Goal: Information Seeking & Learning: Learn about a topic

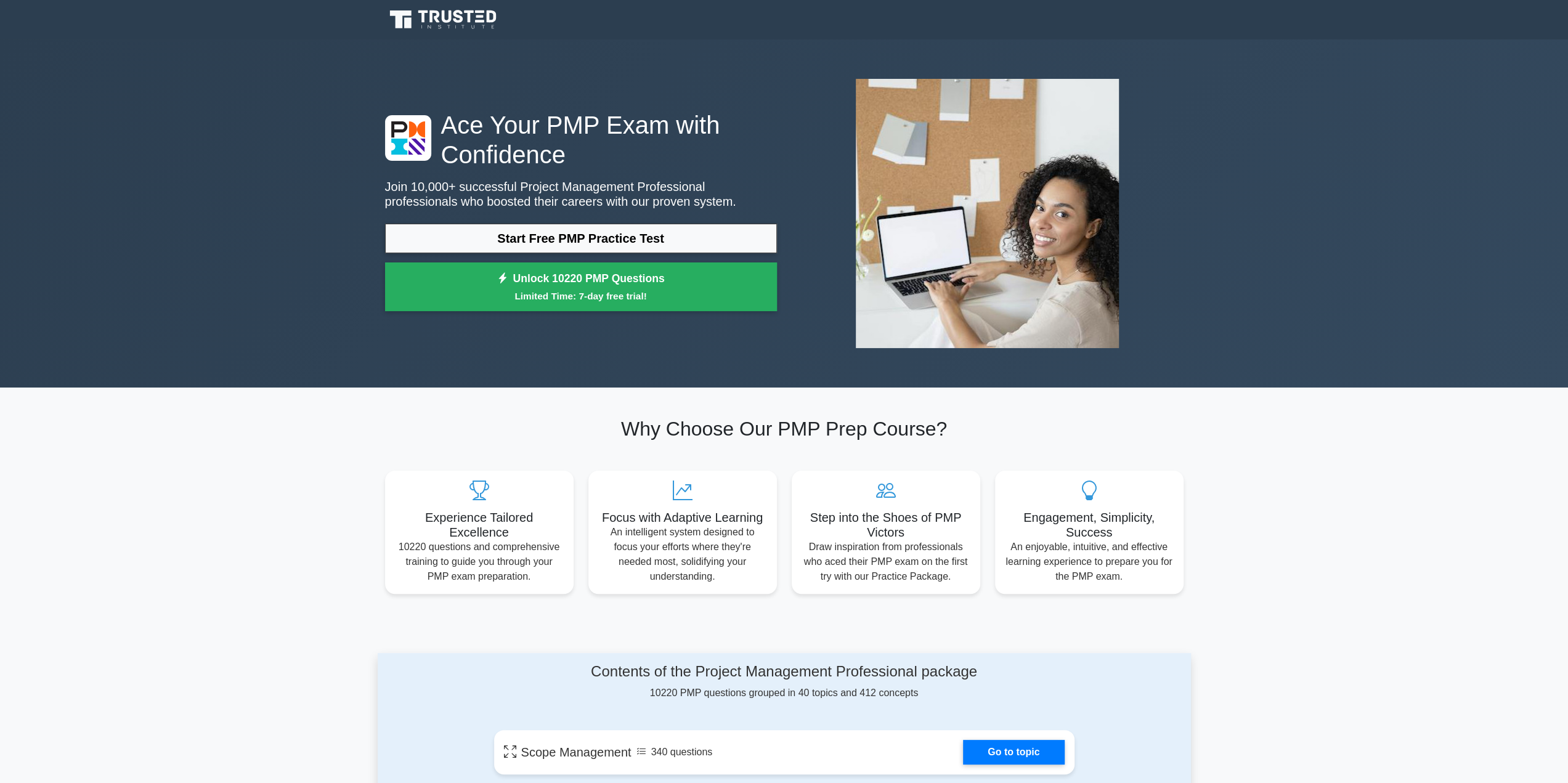
click at [259, 197] on div "Ace Your PMP Exam with Confidence Join 10,000+ successful Project Management Pr…" at bounding box center [784, 213] width 1568 height 348
click at [570, 241] on link "Start Free PMP Practice Test" at bounding box center [581, 238] width 392 height 30
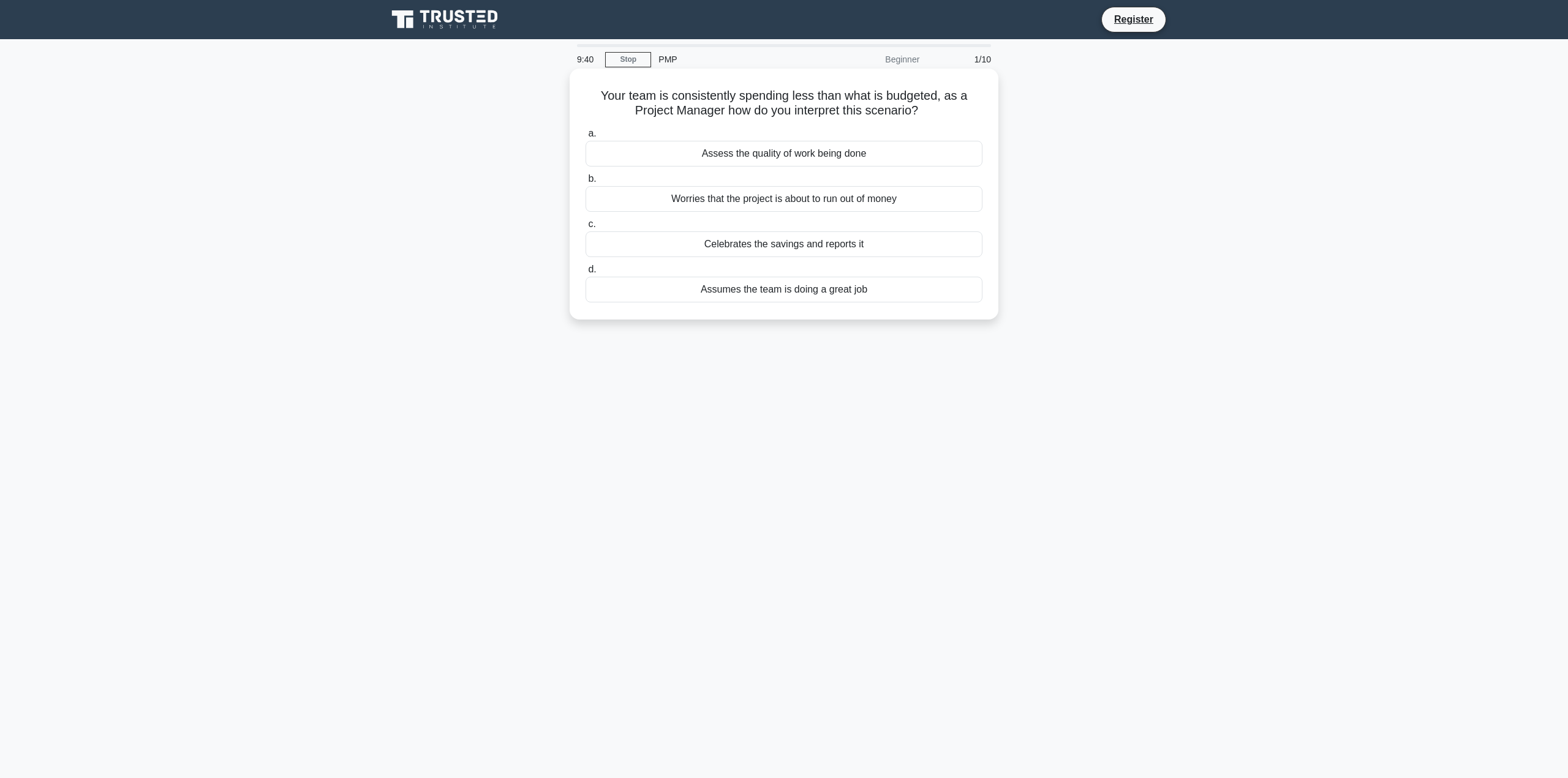
click at [732, 290] on div "Assumes the team is doing a great job" at bounding box center [784, 289] width 397 height 25
click at [586, 274] on input "d. Assumes the team is doing a great job" at bounding box center [586, 270] width 0 height 8
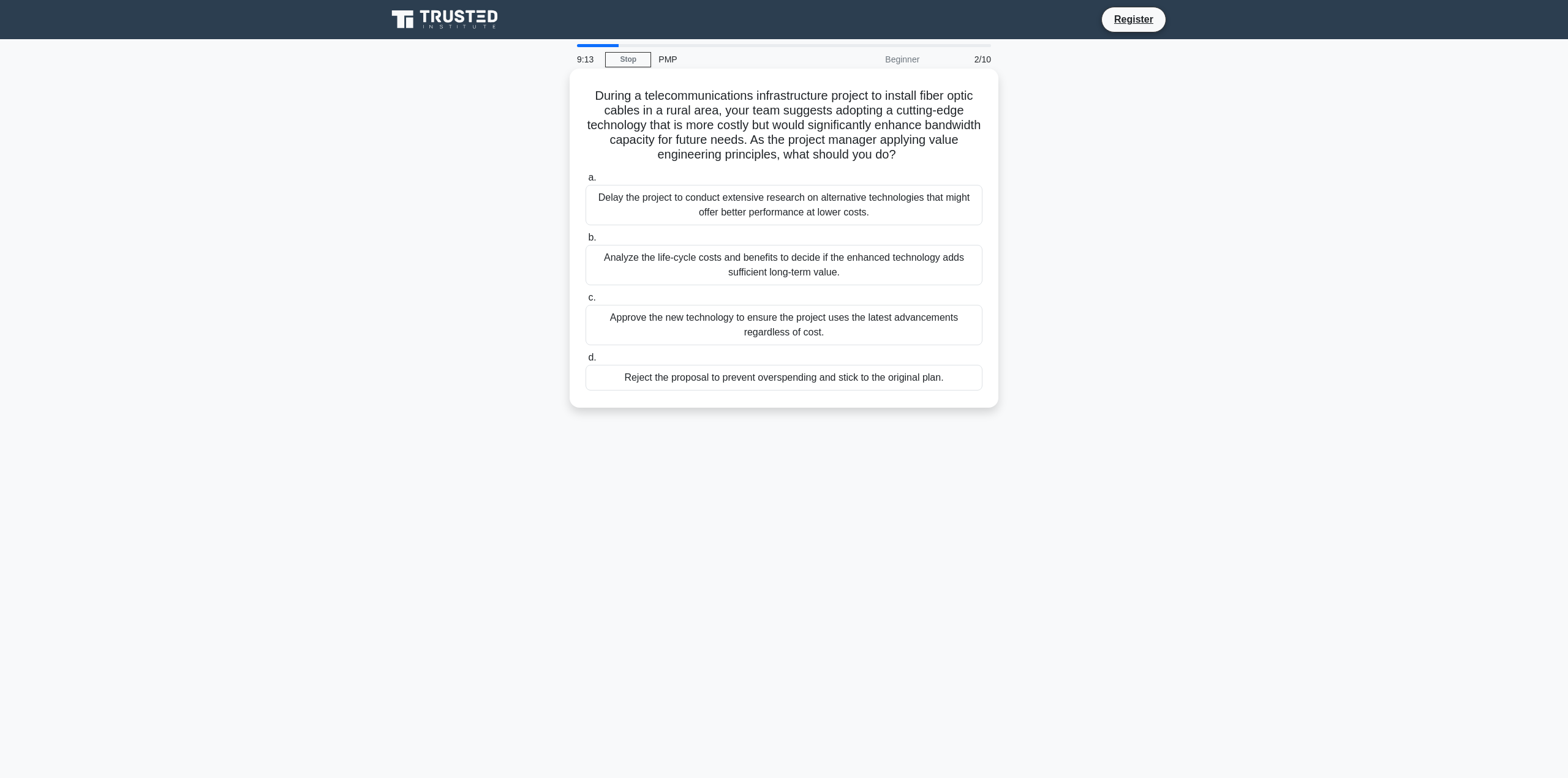
click at [624, 270] on div "Analyze the life-cycle costs and benefits to decide if the enhanced technology …" at bounding box center [784, 265] width 397 height 41
click at [586, 241] on input "b. Analyze the life-cycle costs and benefits to decide if the enhanced technolo…" at bounding box center [586, 238] width 0 height 8
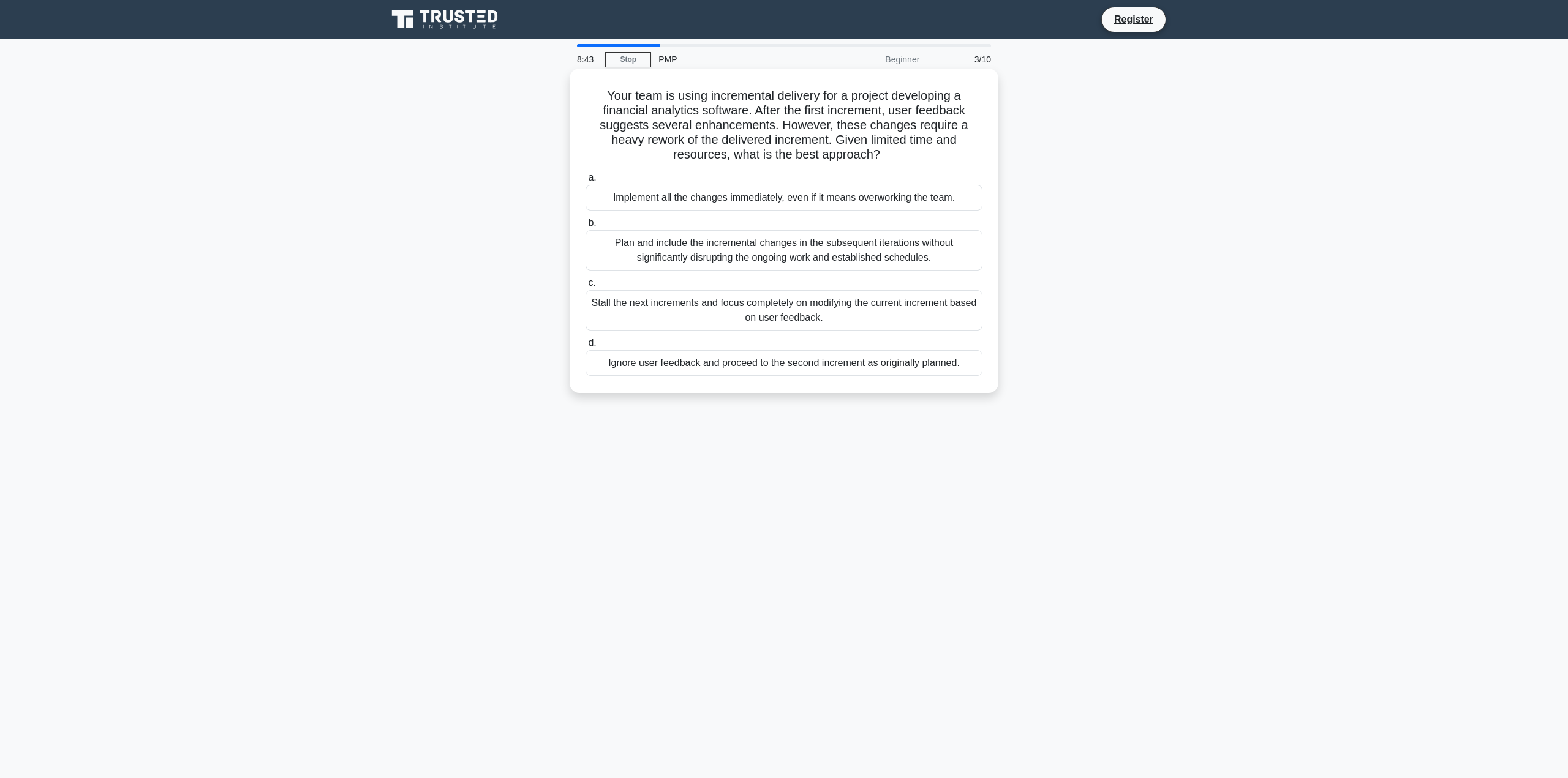
click at [635, 258] on div "Plan and include the incremental changes in the subsequent iterations without s…" at bounding box center [784, 250] width 397 height 41
click at [586, 227] on input "b. Plan and include the incremental changes in the subsequent iterations withou…" at bounding box center [586, 224] width 0 height 8
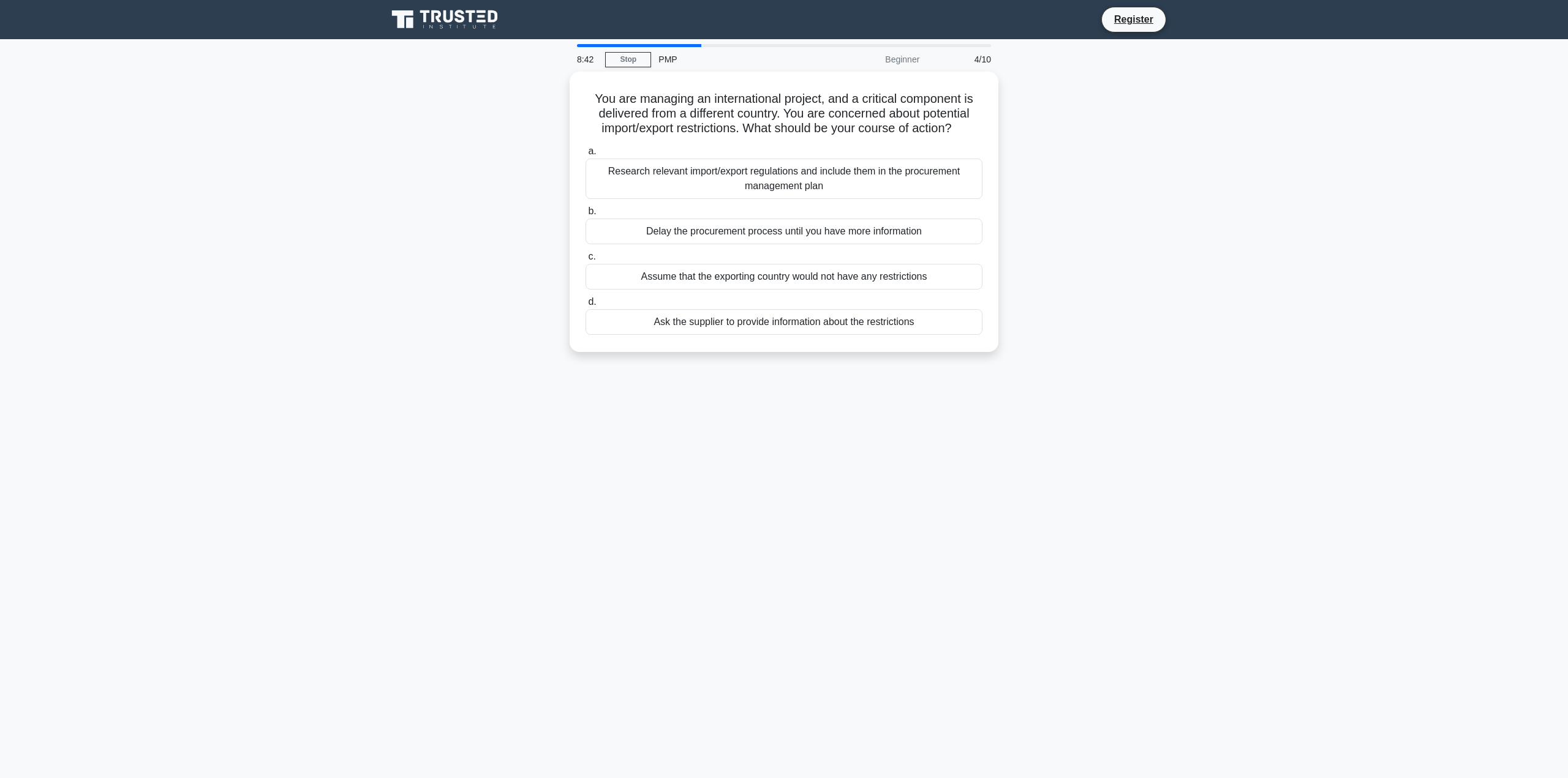
click at [478, 270] on div "You are managing an international project, and a critical component is delivere…" at bounding box center [784, 219] width 809 height 295
click at [611, 178] on div "Research relevant import/export regulations and include them in the procurement…" at bounding box center [784, 175] width 397 height 41
click at [586, 153] on input "a. Research relevant import/export regulations and include them in the procurem…" at bounding box center [586, 149] width 0 height 8
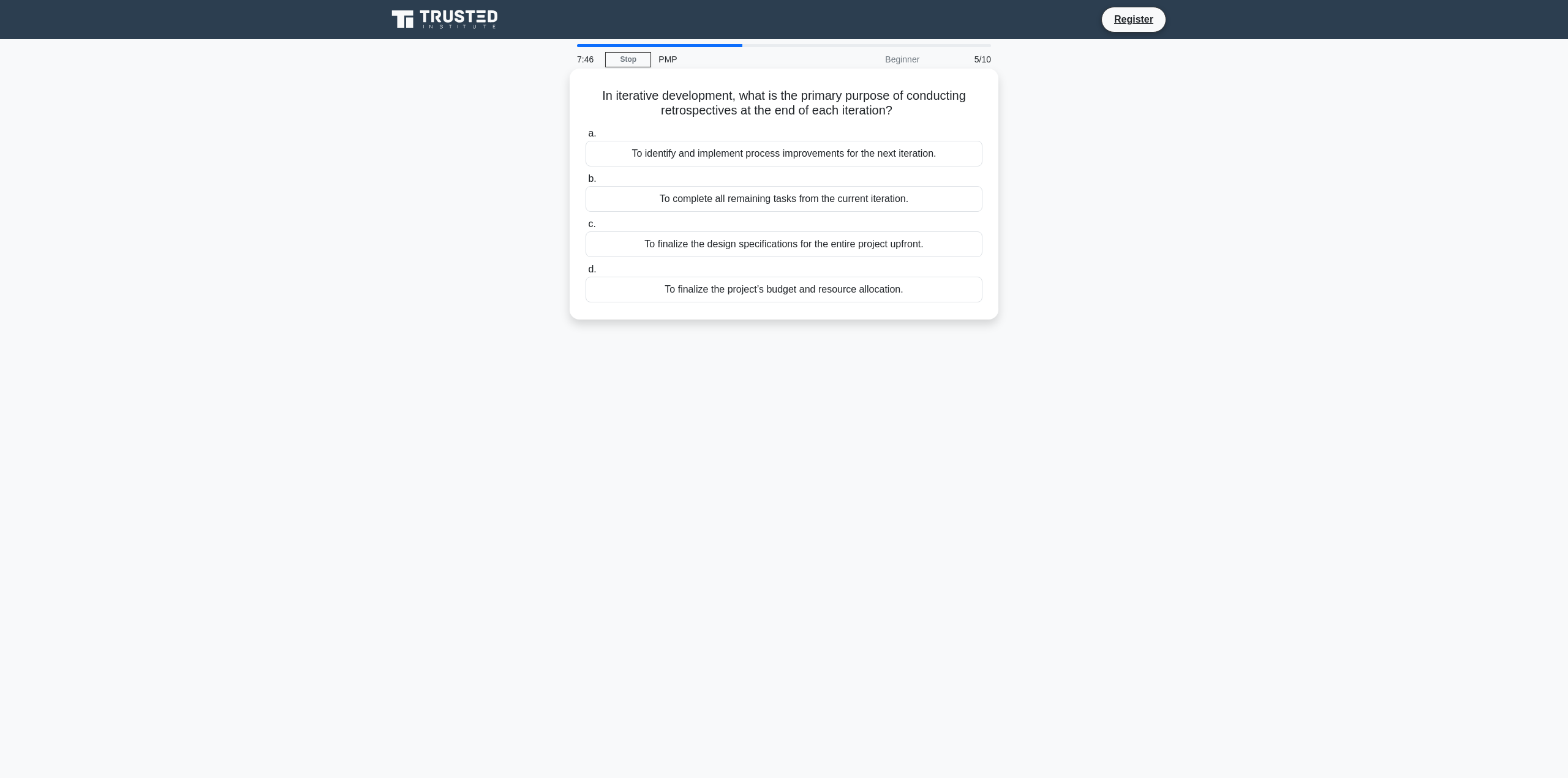
click at [626, 149] on div "To identify and implement process improvements for the next iteration." at bounding box center [784, 153] width 397 height 25
click at [586, 138] on input "a. To identify and implement process improvements for the next iteration." at bounding box center [586, 134] width 0 height 8
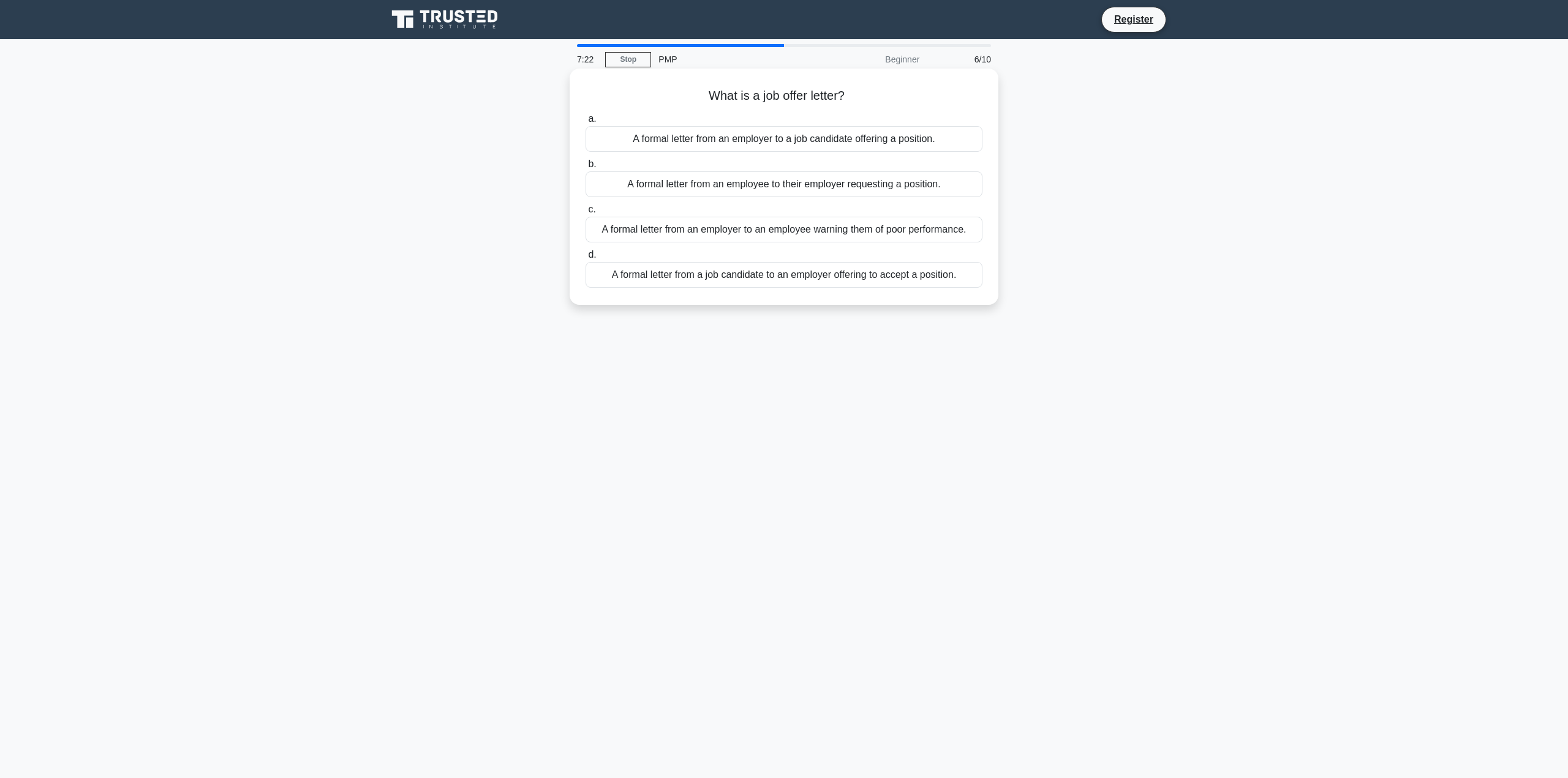
click at [693, 281] on div "A formal letter from a job candidate to an employer offering to accept a positi…" at bounding box center [784, 274] width 397 height 25
click at [586, 259] on input "d. A formal letter from a job candidate to an employer offering to accept a pos…" at bounding box center [586, 255] width 0 height 8
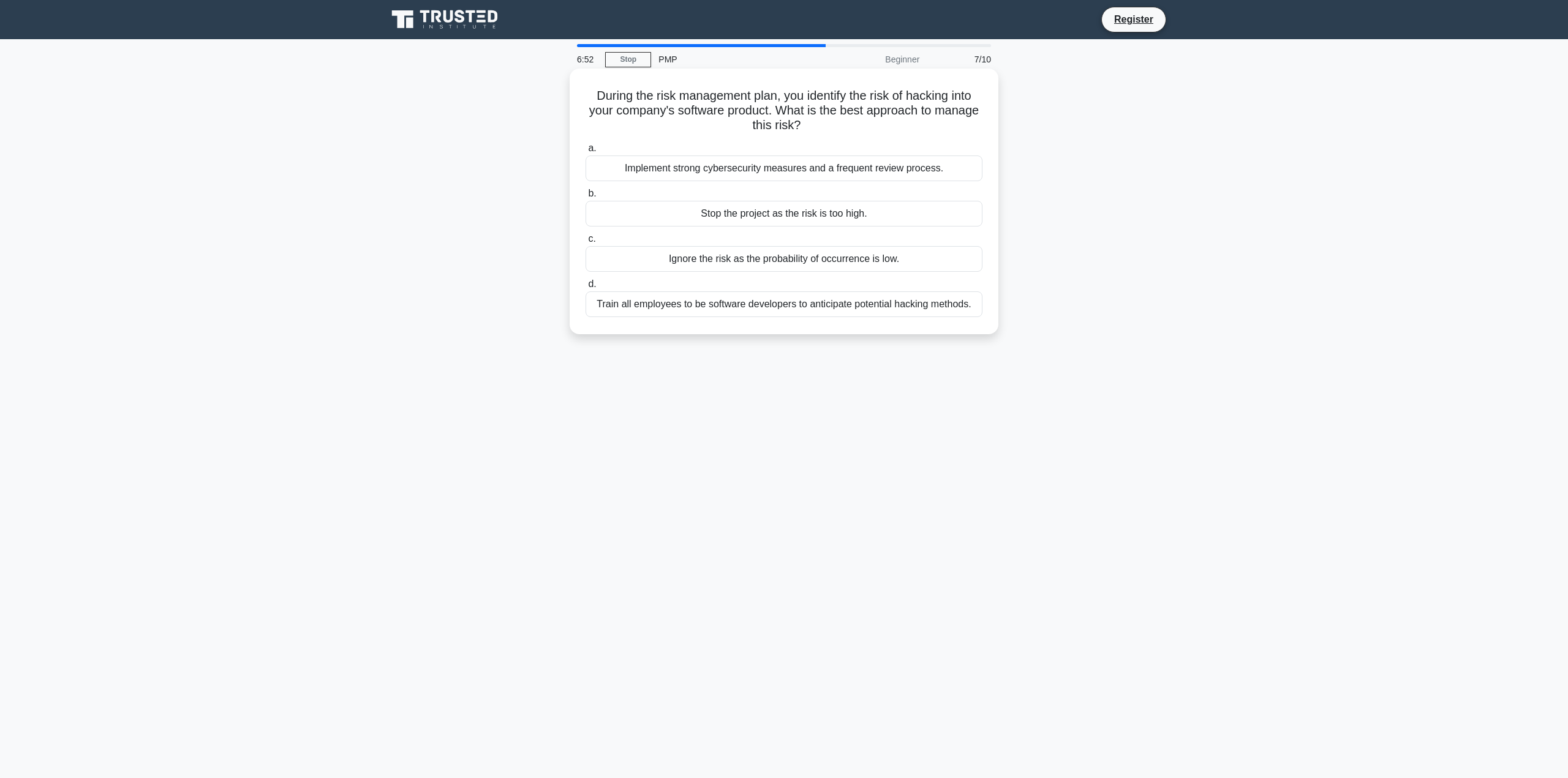
click at [621, 169] on div "Implement strong cybersecurity measures and a frequent review process." at bounding box center [784, 168] width 397 height 25
click at [586, 153] on input "a. Implement strong cybersecurity measures and a frequent review process." at bounding box center [586, 149] width 0 height 8
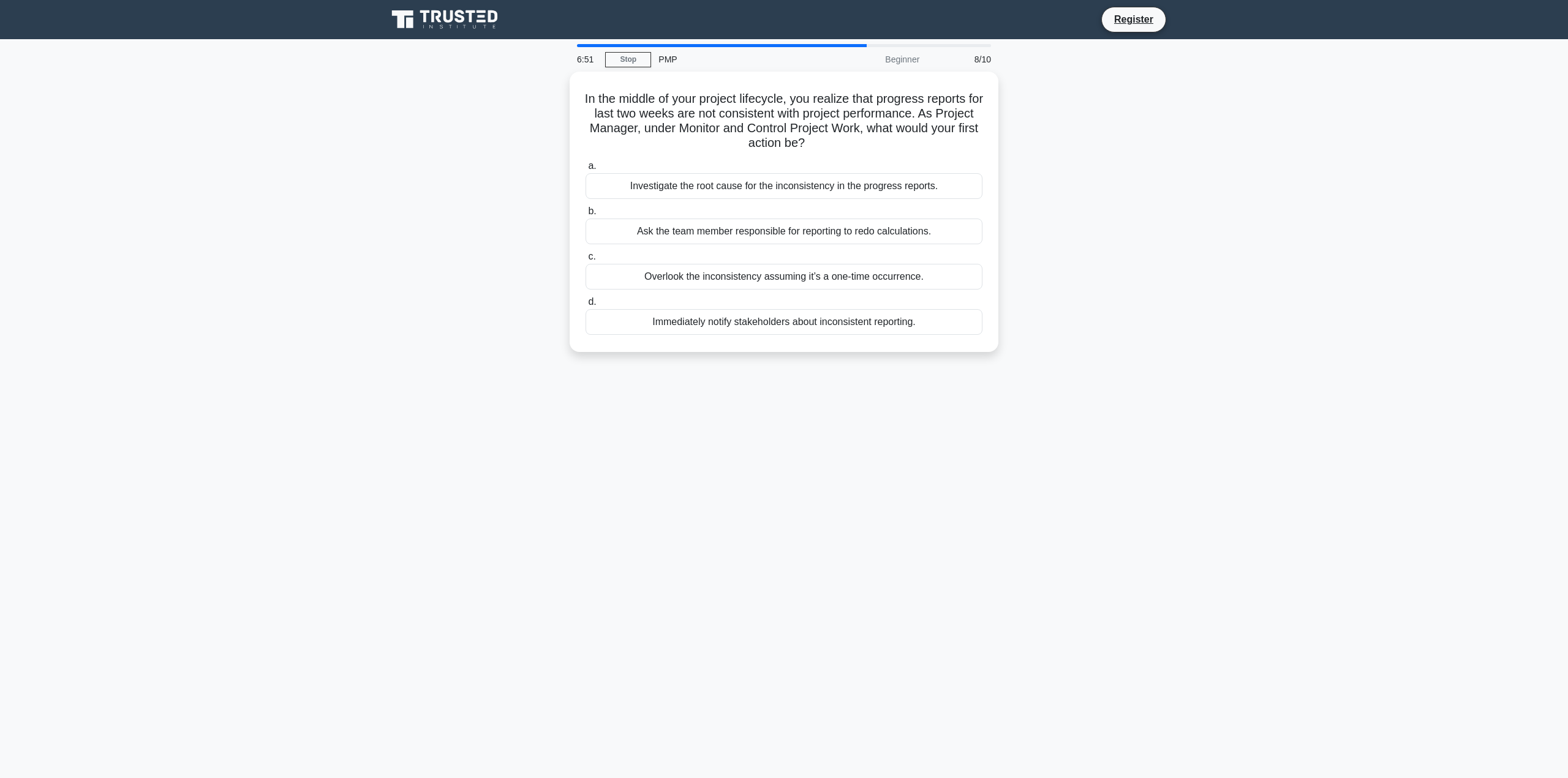
click at [512, 199] on div "In the middle of your project lifecycle, you realize that progress reports for …" at bounding box center [784, 219] width 809 height 295
click at [637, 186] on div "Investigate the root cause for the inconsistency in the progress reports." at bounding box center [784, 182] width 397 height 25
click at [586, 167] on input "a. Investigate the root cause for the inconsistency in the progress reports." at bounding box center [586, 163] width 0 height 8
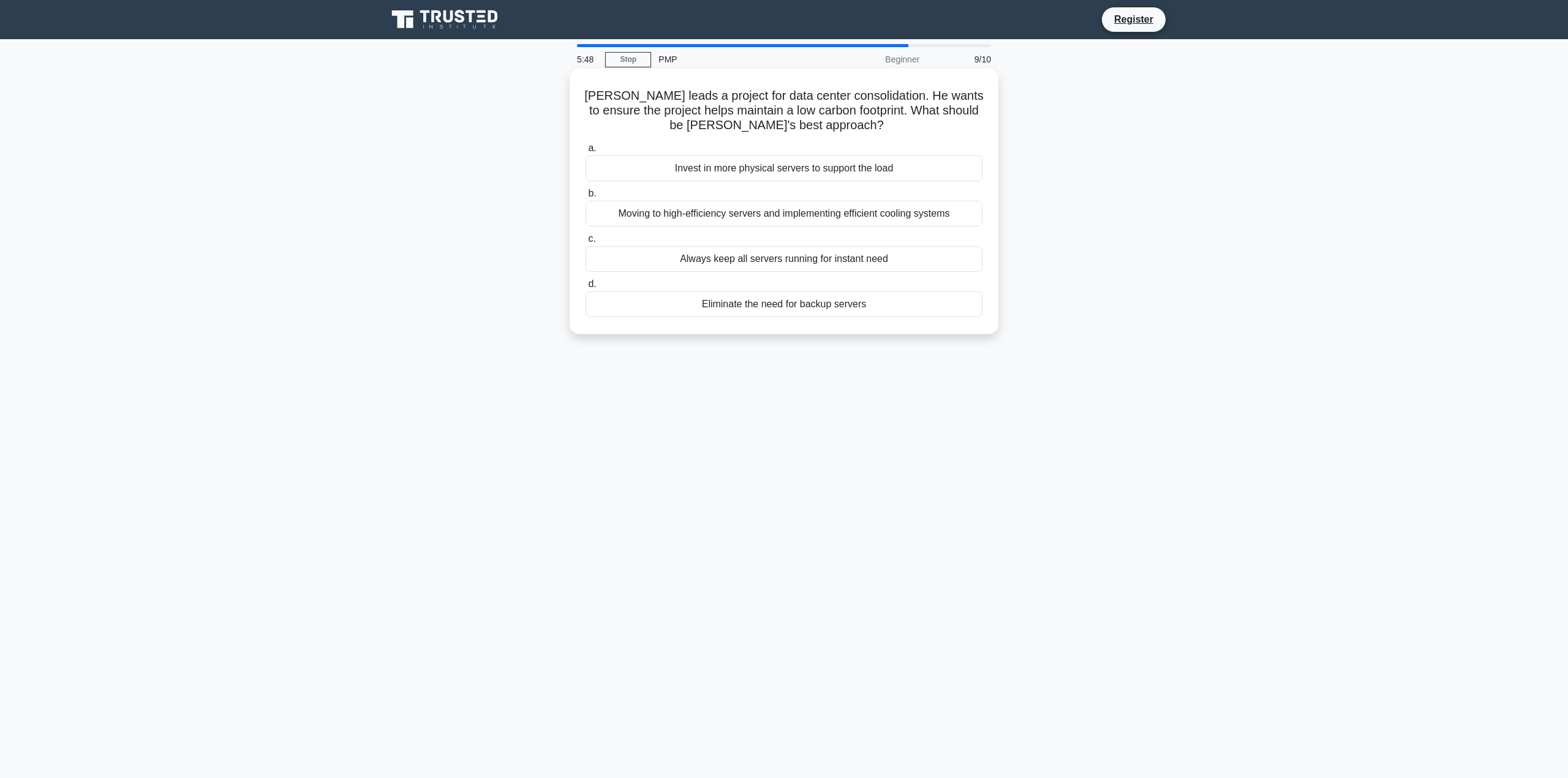
click at [606, 221] on div "Moving to high-efficiency servers and implementing efficient cooling systems" at bounding box center [784, 213] width 397 height 25
click at [586, 197] on input "b. Moving to high-efficiency servers and implementing efficient cooling systems" at bounding box center [586, 194] width 0 height 8
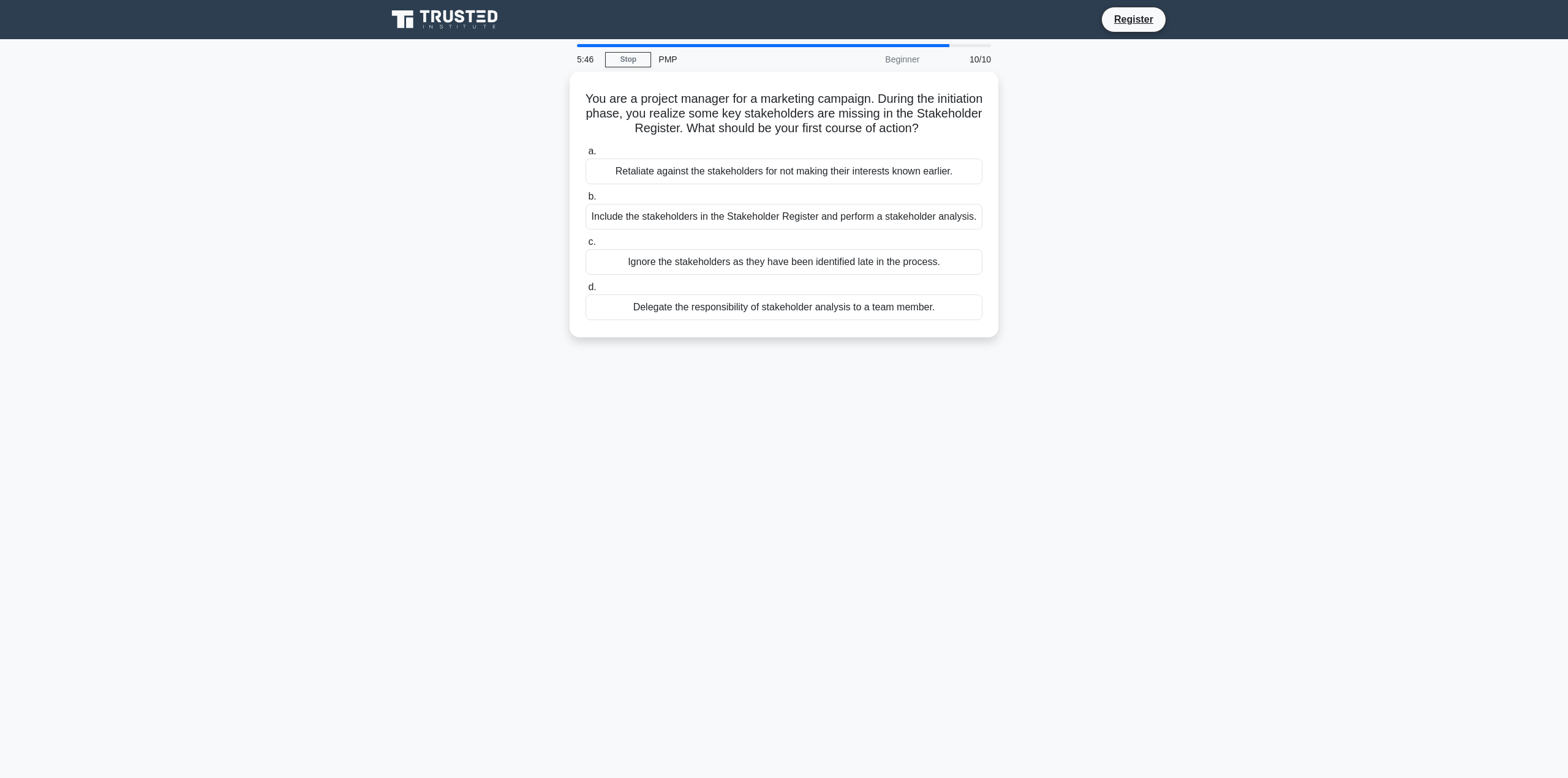
click at [489, 237] on div "You are a project manager for a marketing campaign. During the initiation phase…" at bounding box center [784, 212] width 809 height 281
click at [632, 216] on div "Include the stakeholders in the Stakeholder Register and perform a stakeholder …" at bounding box center [784, 213] width 397 height 25
click at [586, 197] on input "b. Include the stakeholders in the Stakeholder Register and perform a stakehold…" at bounding box center [586, 194] width 0 height 8
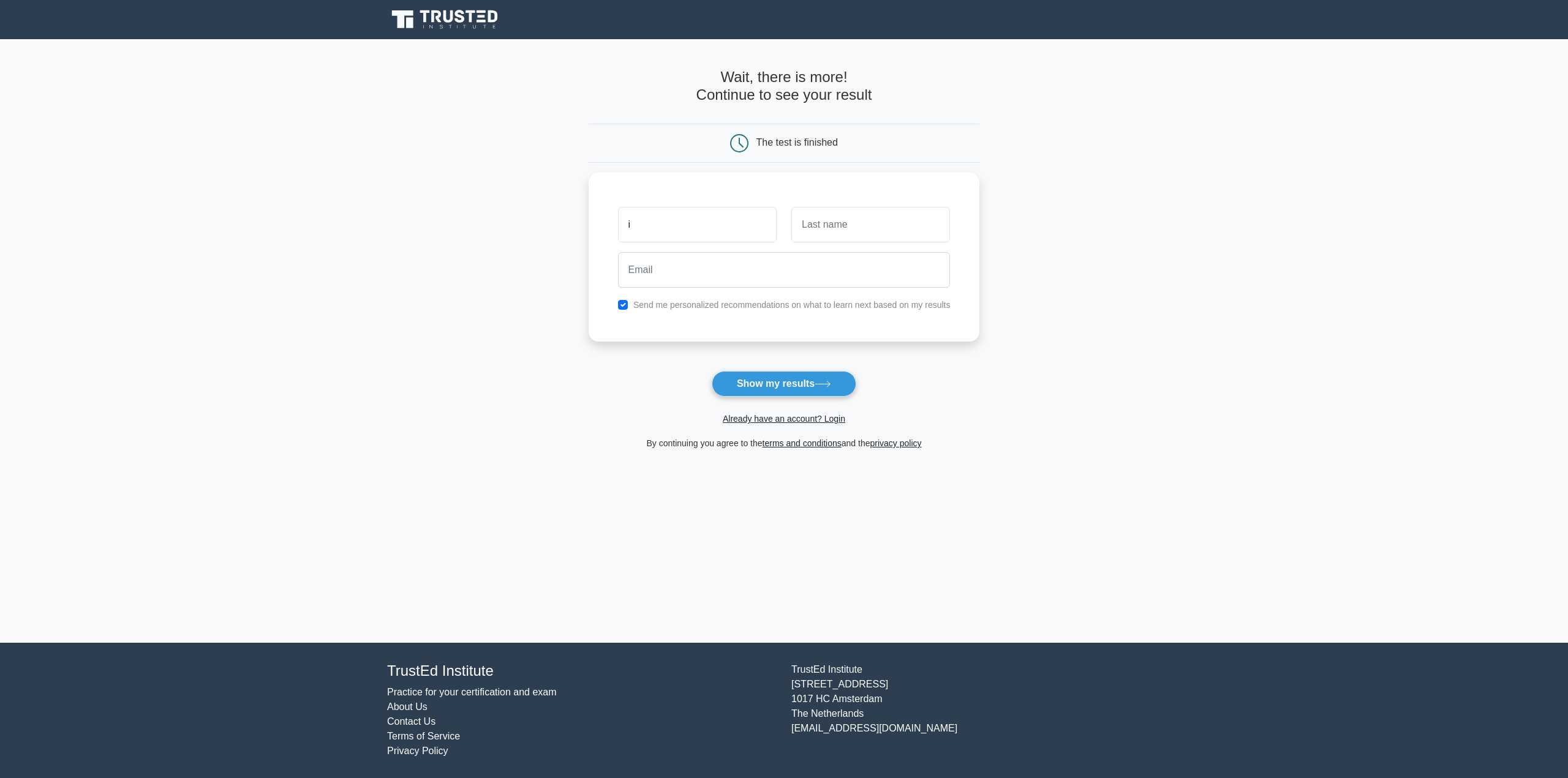
type input "Ismoil"
click at [847, 230] on input "text" at bounding box center [871, 221] width 158 height 36
type input "Abdunabiev"
click at [755, 271] on input "email" at bounding box center [784, 267] width 332 height 36
type input "abdunabiyevismoil@gmail.com"
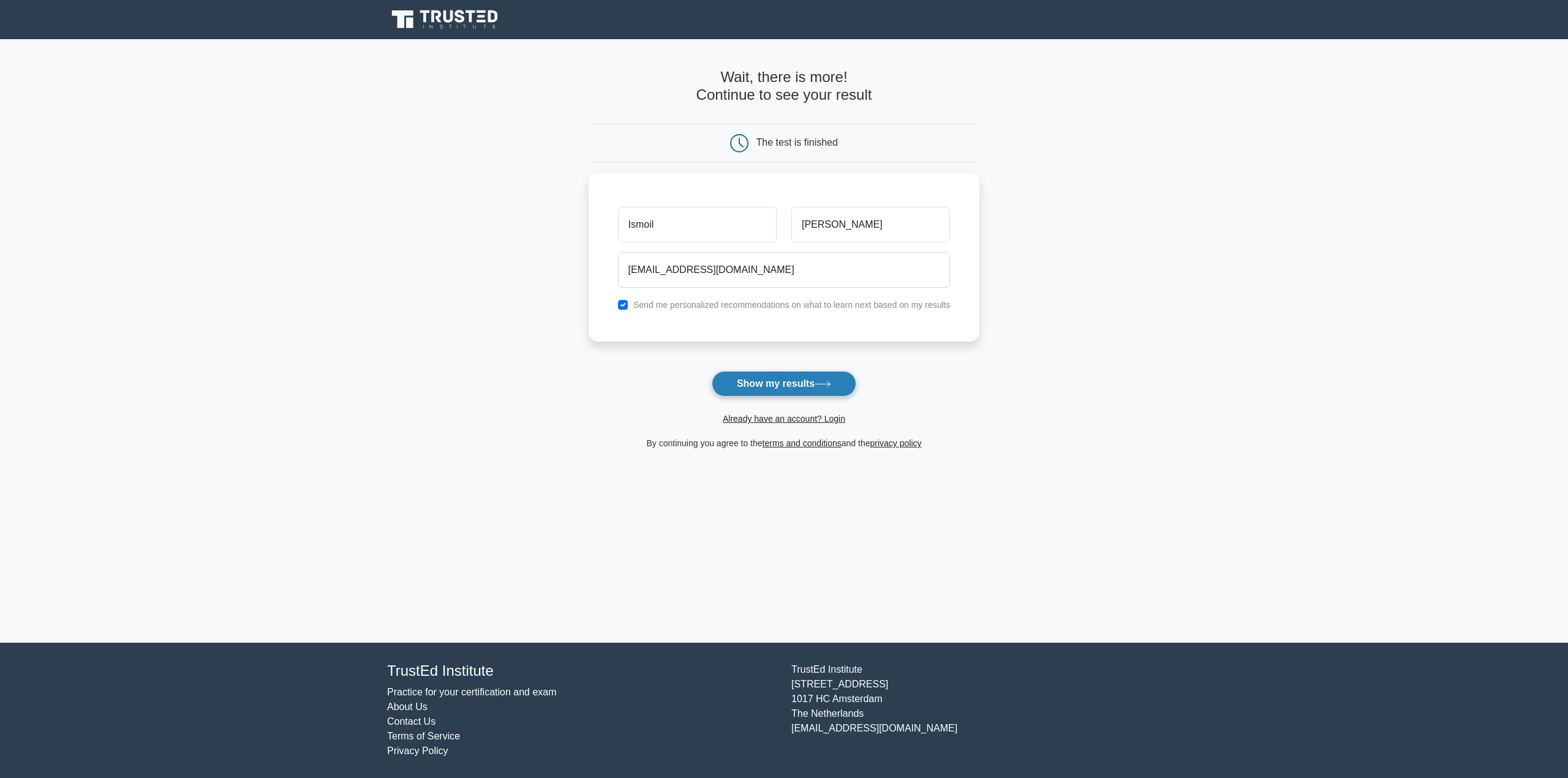
click at [781, 382] on button "Show my results" at bounding box center [784, 383] width 145 height 25
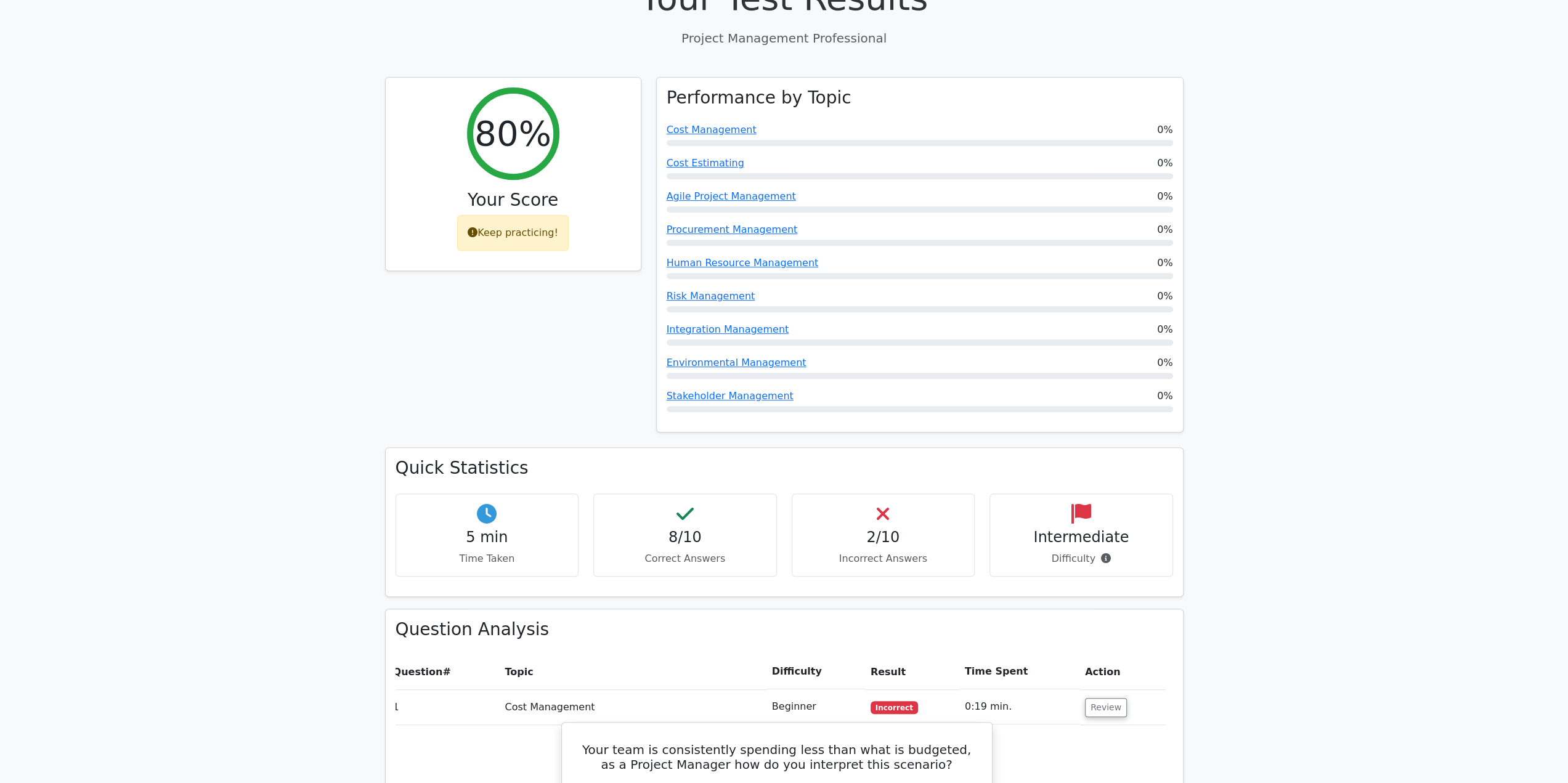
scroll to position [246, 0]
